Goal: Task Accomplishment & Management: Use online tool/utility

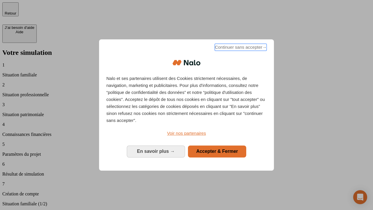
click at [240, 48] on span "Continuer sans accepter →" at bounding box center [241, 47] width 52 height 7
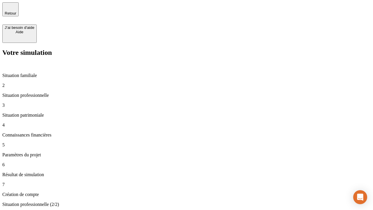
type input "30 000"
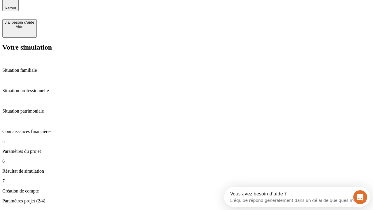
type input "25"
type input "1 000"
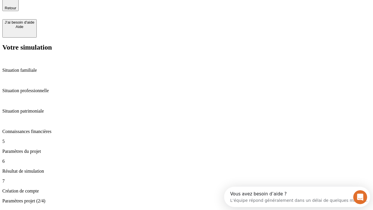
type input "640"
